Goal: Book appointment/travel/reservation

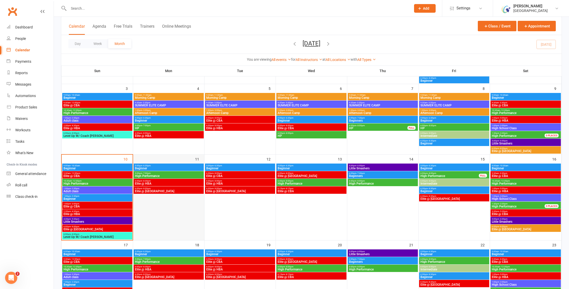
scroll to position [86, 0]
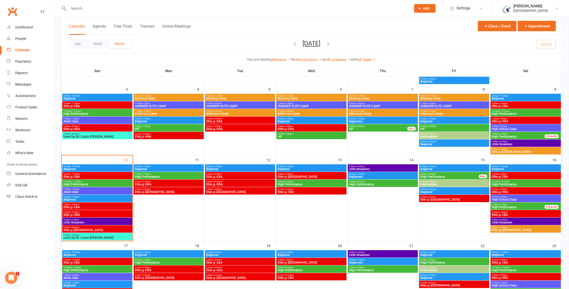
click at [160, 174] on span "5:00pm - 7:00pm" at bounding box center [169, 174] width 68 height 2
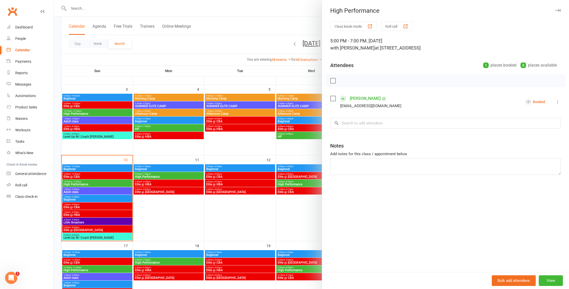
click at [160, 174] on div at bounding box center [311, 144] width 515 height 289
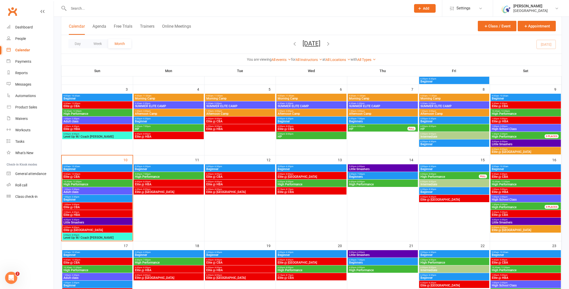
click at [161, 168] on span "Beginner" at bounding box center [169, 169] width 68 height 3
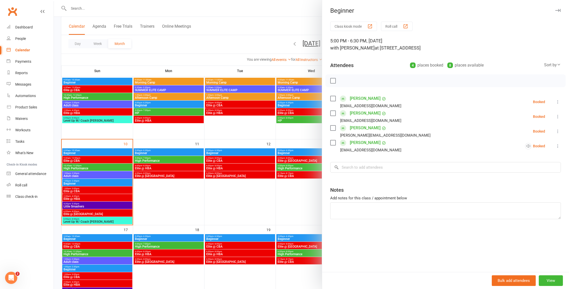
scroll to position [105, 0]
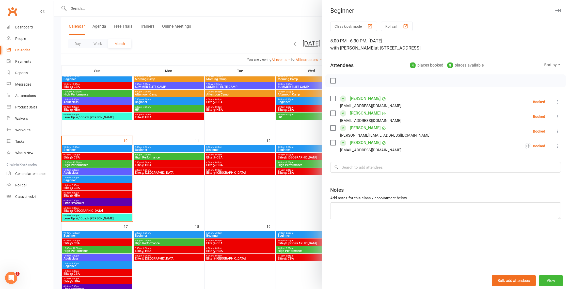
click at [168, 244] on div at bounding box center [311, 144] width 515 height 289
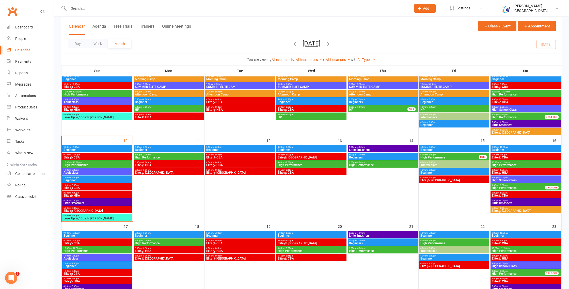
click at [168, 243] on span "High Performance" at bounding box center [169, 243] width 68 height 3
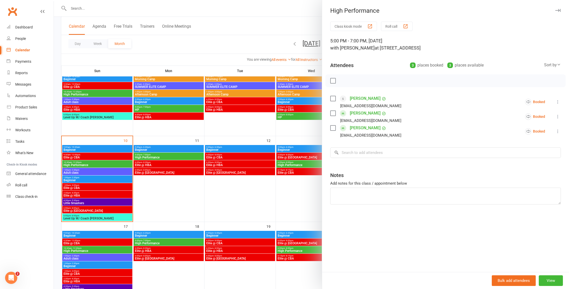
click at [157, 159] on div at bounding box center [311, 144] width 515 height 289
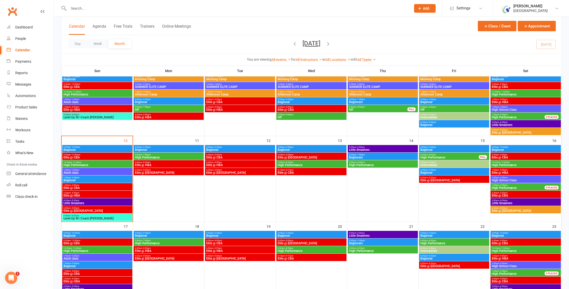
click at [157, 157] on span "High Performance" at bounding box center [169, 157] width 68 height 3
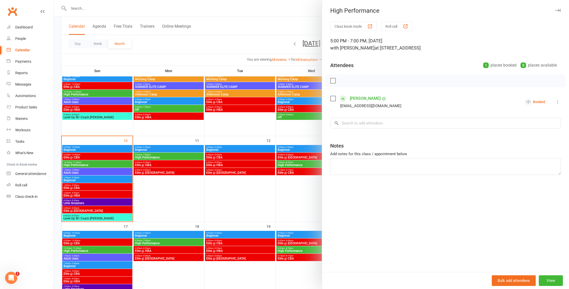
click at [157, 157] on div at bounding box center [311, 144] width 515 height 289
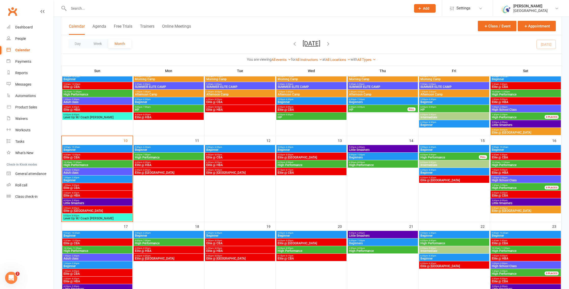
click at [159, 148] on span "5:00pm - 6:30pm" at bounding box center [169, 147] width 68 height 2
